Goal: Task Accomplishment & Management: Manage account settings

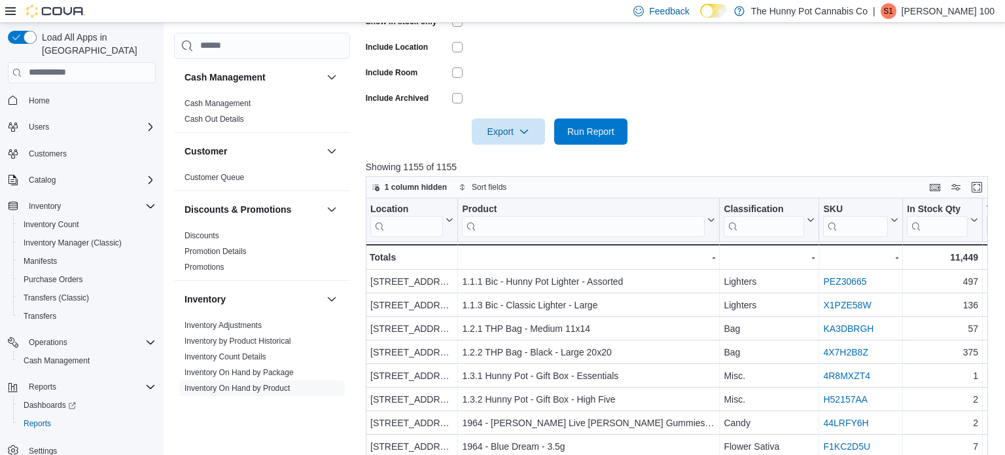
scroll to position [213, 0]
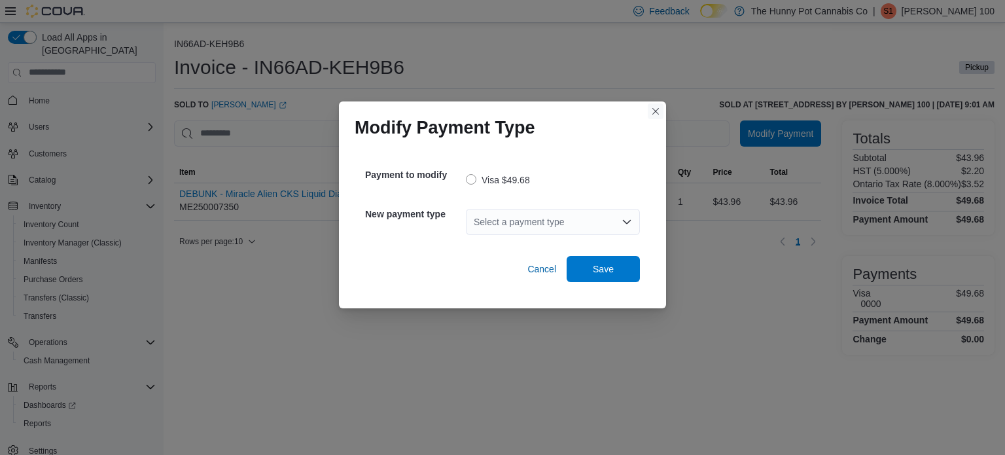
click at [652, 112] on button "Closes this modal window" at bounding box center [656, 111] width 16 height 16
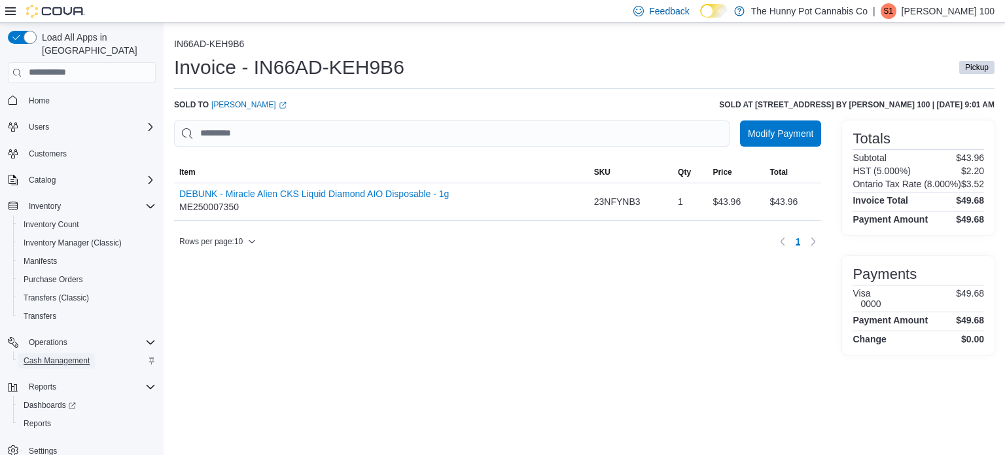
click at [71, 355] on span "Cash Management" at bounding box center [57, 360] width 66 height 10
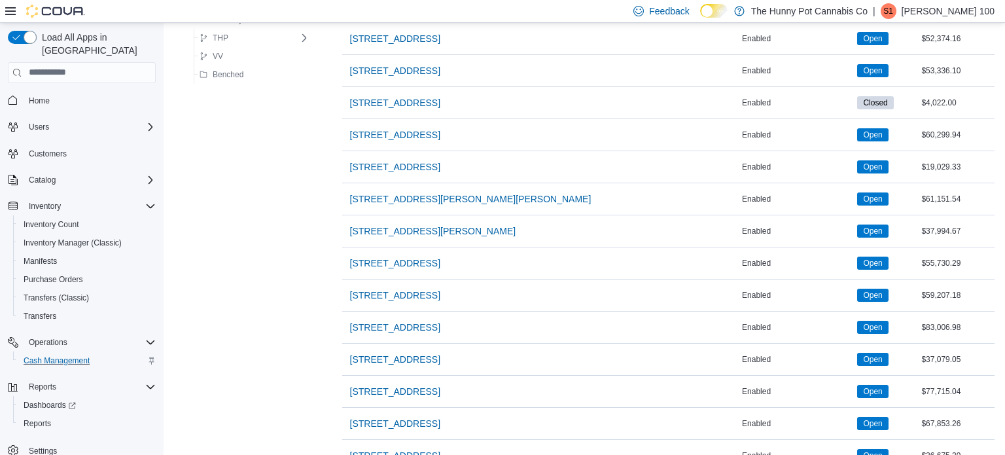
scroll to position [861, 0]
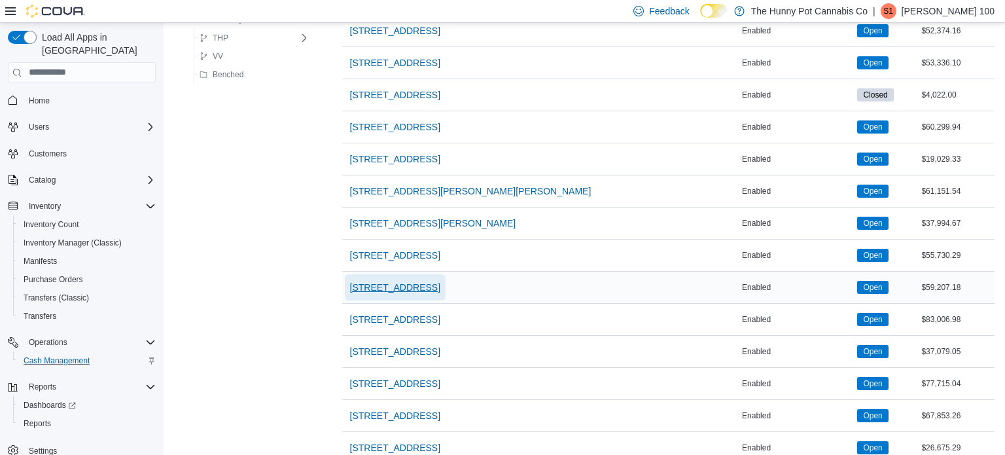
click at [379, 285] on span "[STREET_ADDRESS]" at bounding box center [395, 287] width 90 height 13
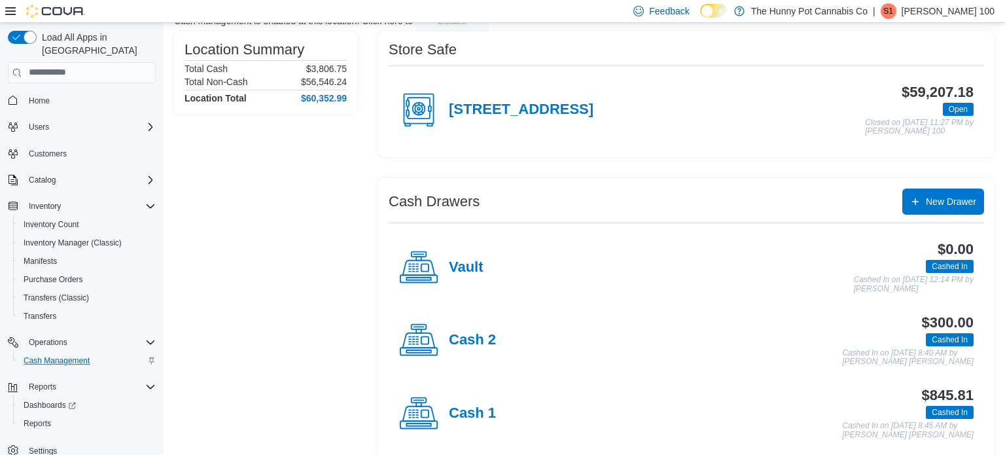
scroll to position [114, 0]
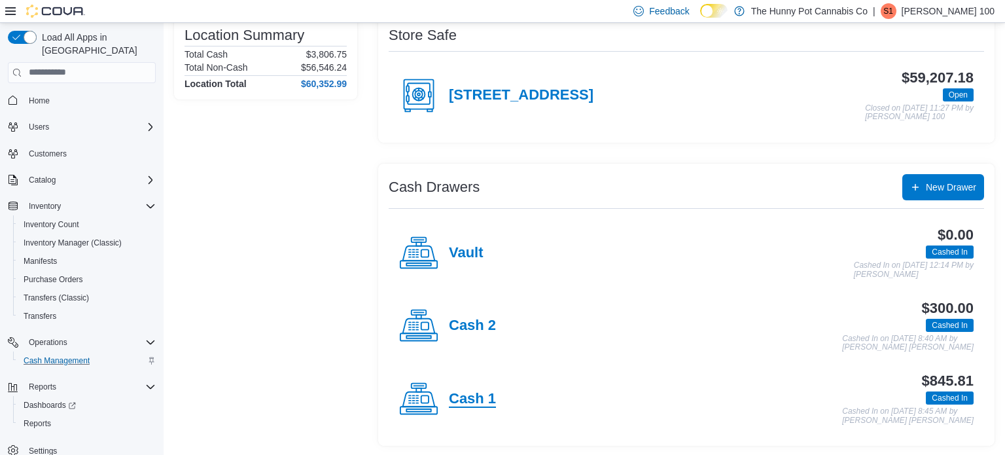
click at [472, 399] on h4 "Cash 1" at bounding box center [472, 399] width 47 height 17
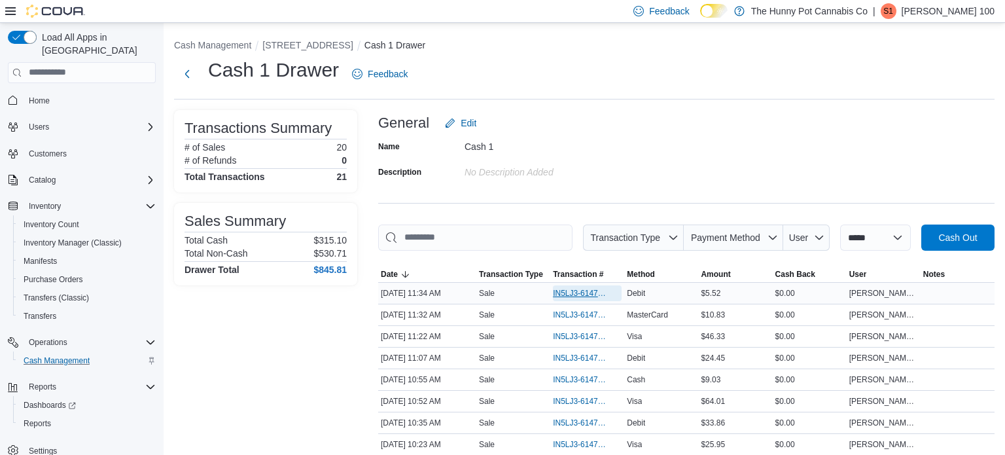
click at [582, 291] on span "IN5LJ3-6147683" at bounding box center [581, 293] width 56 height 10
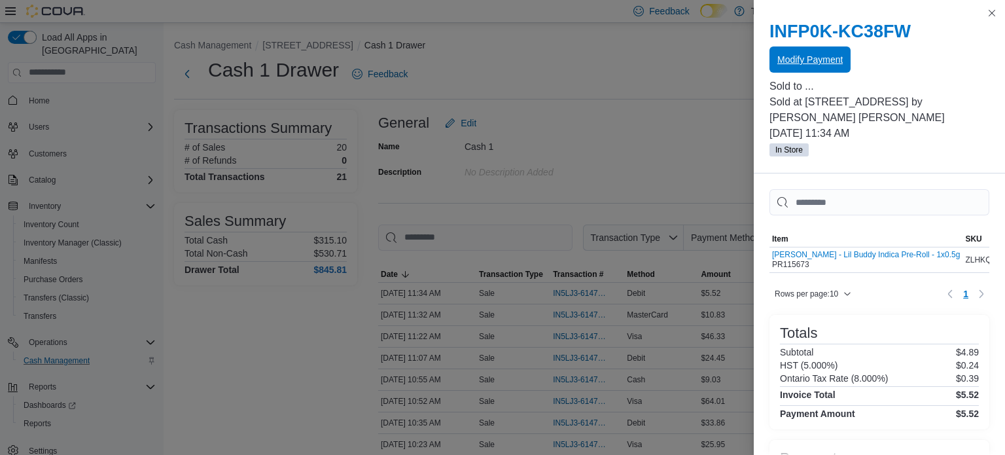
click at [806, 71] on span "Modify Payment" at bounding box center [809, 59] width 65 height 26
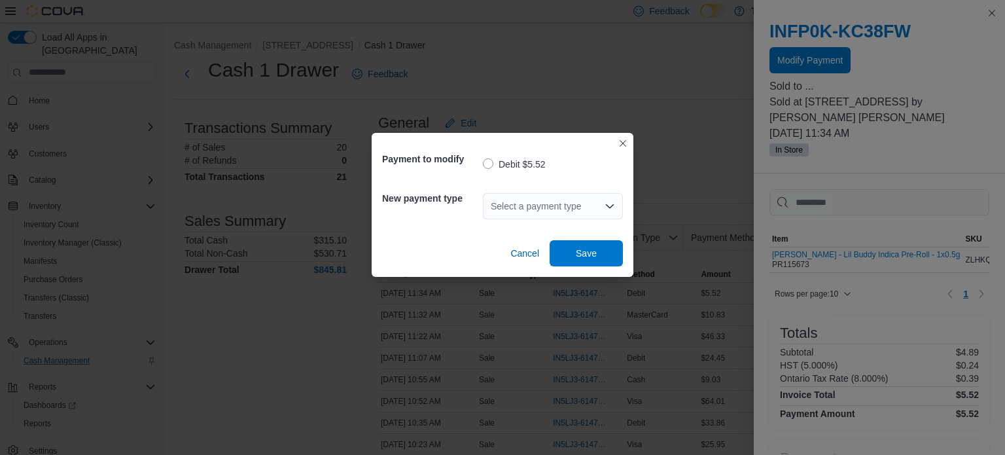
click at [533, 207] on div "Select a payment type" at bounding box center [553, 206] width 140 height 26
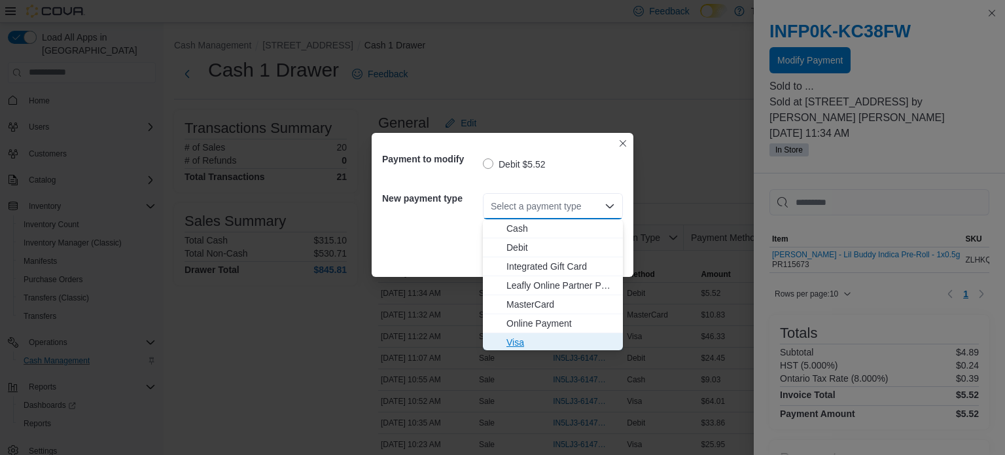
click at [506, 345] on span "Visa" at bounding box center [560, 342] width 109 height 13
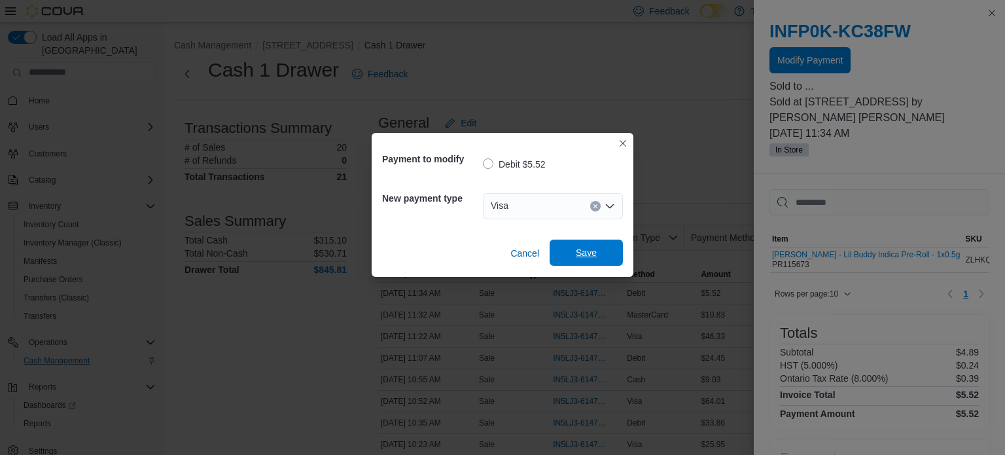
click at [576, 256] on span "Save" at bounding box center [586, 252] width 21 height 13
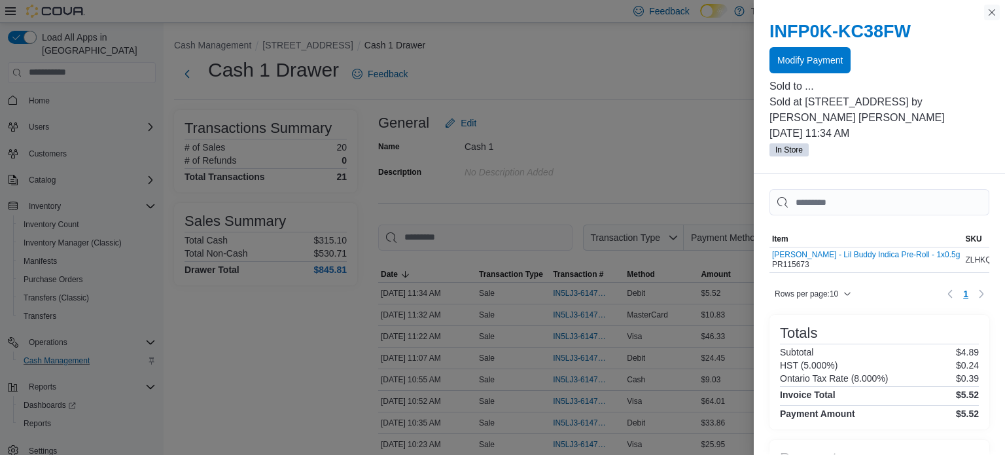
click at [990, 11] on button "Close this dialog" at bounding box center [992, 13] width 16 height 16
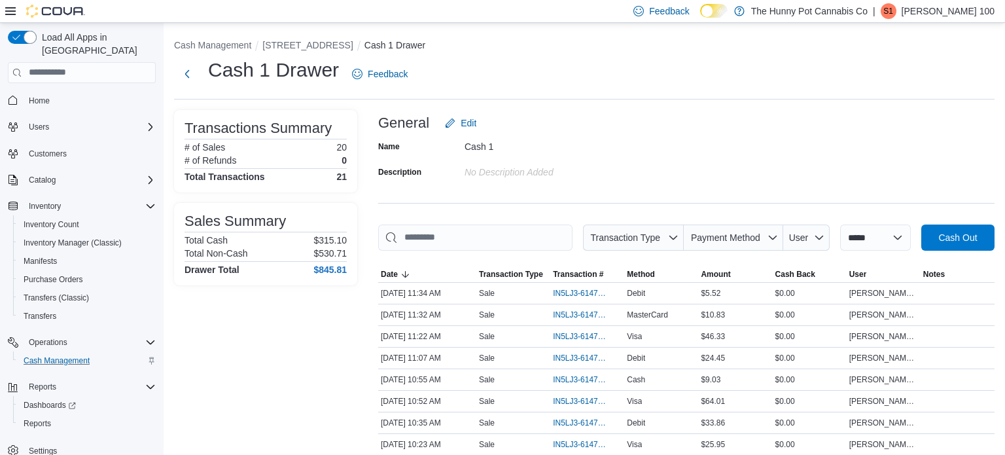
click at [838, 80] on div "Cash 1 Drawer Feedback" at bounding box center [584, 74] width 820 height 34
